Goal: Information Seeking & Learning: Learn about a topic

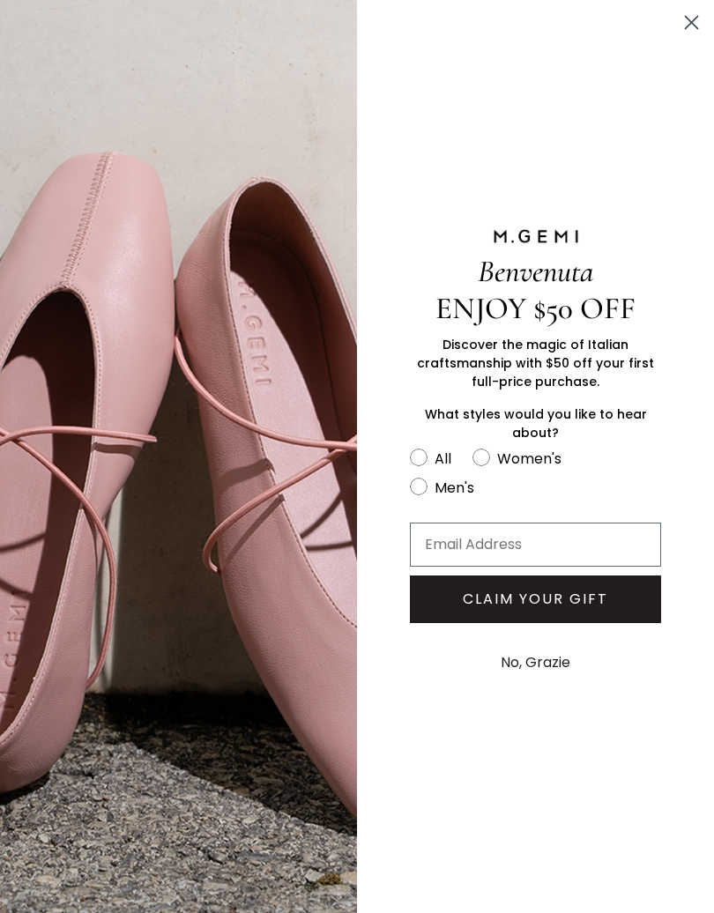
click at [690, 24] on icon "Close dialog" at bounding box center [692, 23] width 12 height 12
